Goal: Task Accomplishment & Management: Complete application form

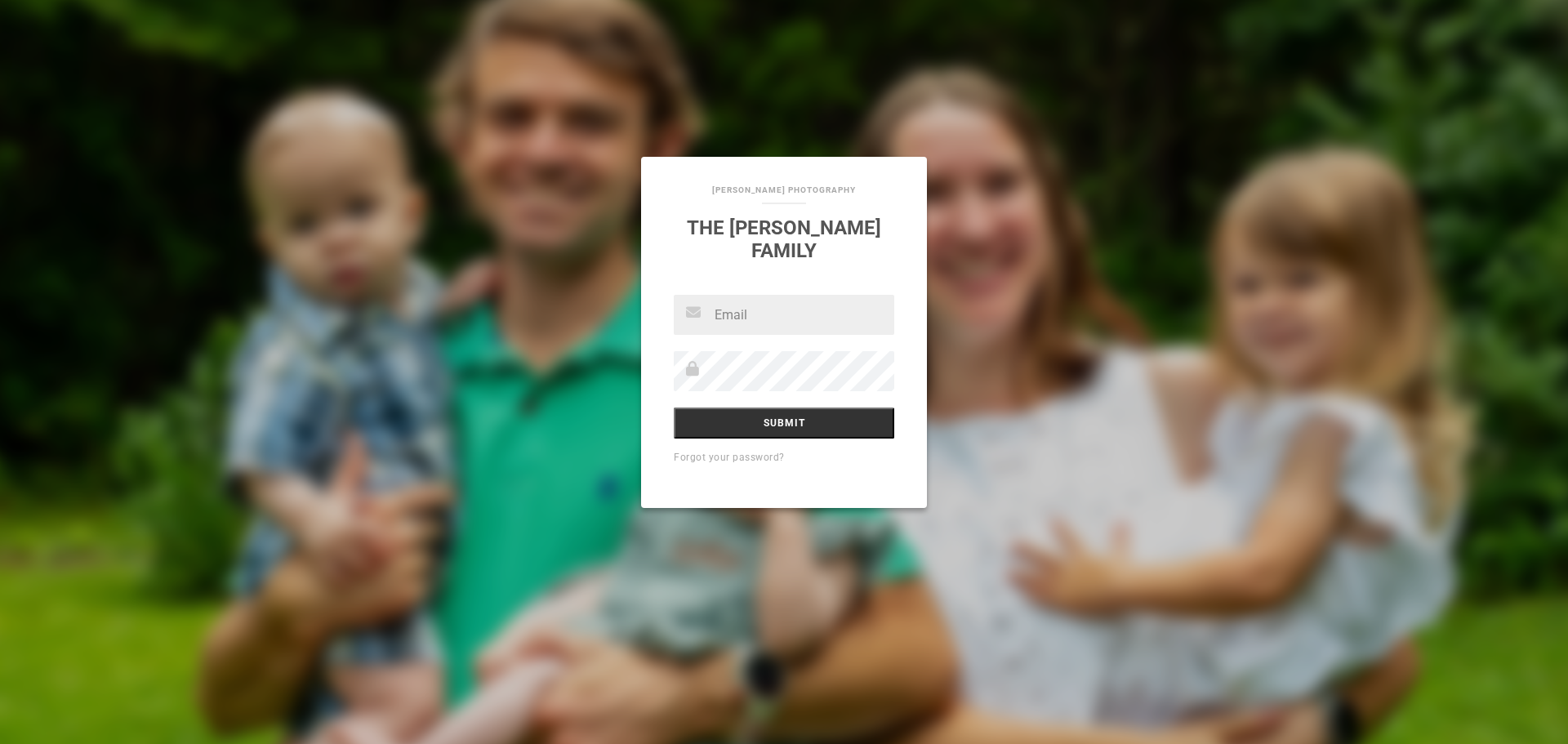
type input "[EMAIL_ADDRESS][DOMAIN_NAME]"
click at [766, 414] on input "Submit" at bounding box center [784, 423] width 220 height 31
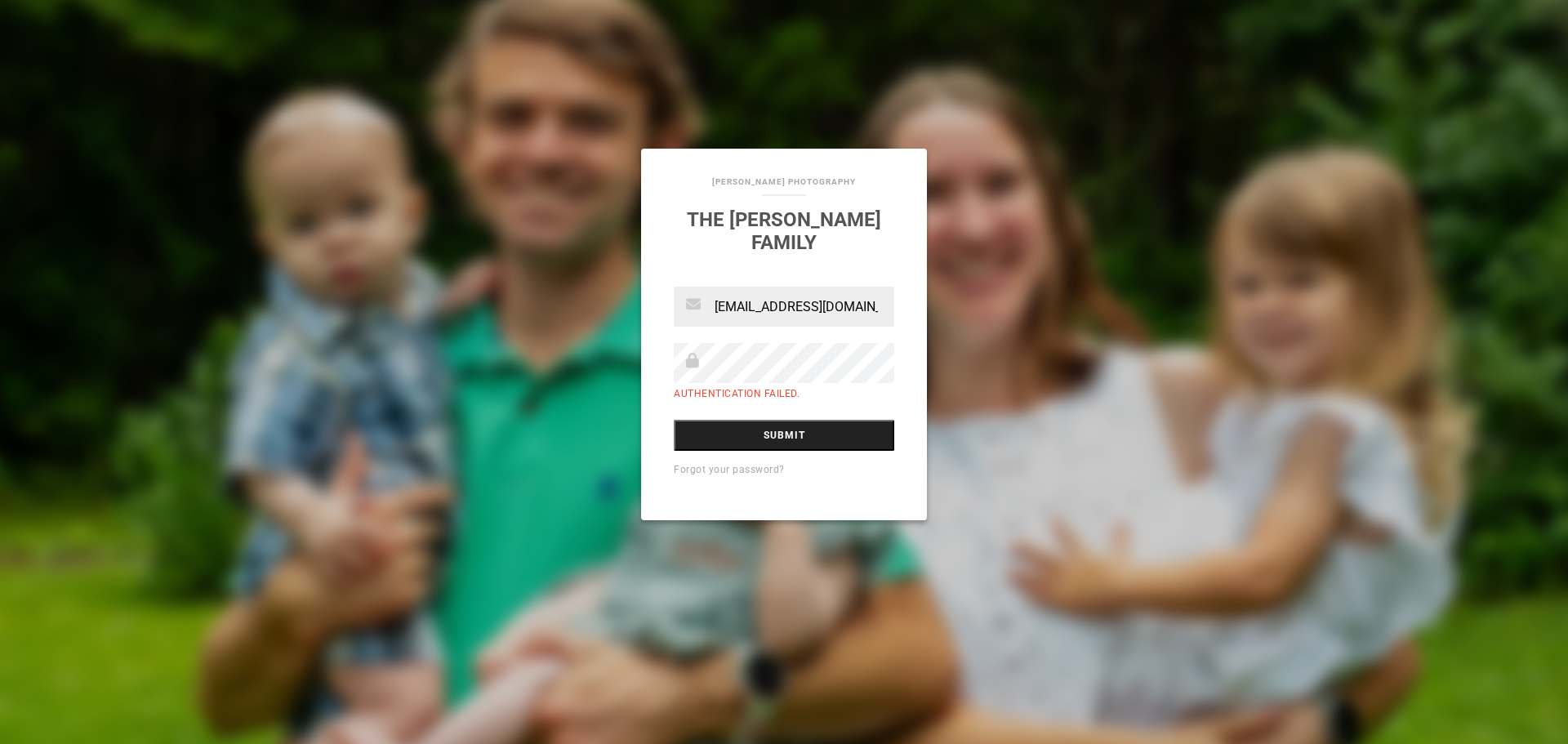
click at [778, 433] on input "Submit" at bounding box center [784, 435] width 220 height 31
